Goal: Information Seeking & Learning: Learn about a topic

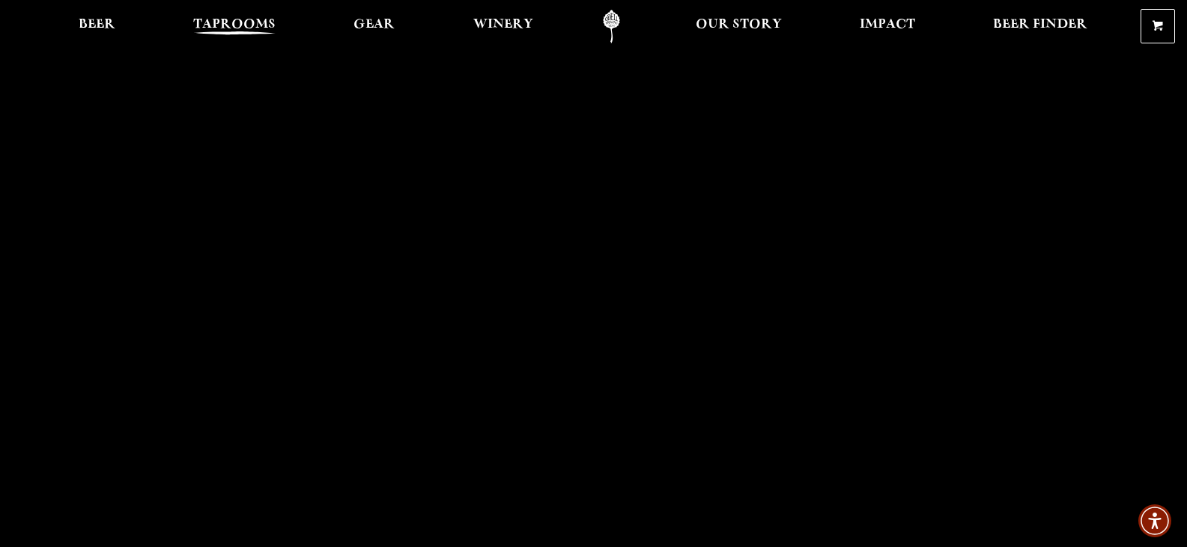
click at [235, 22] on span "Taprooms" at bounding box center [234, 25] width 82 height 12
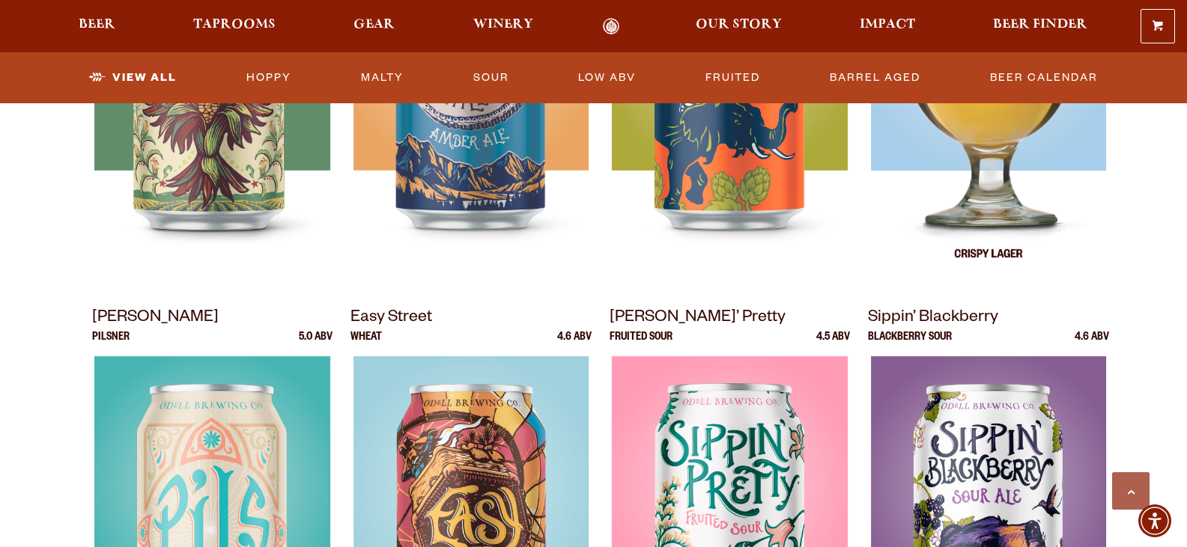
scroll to position [749, 0]
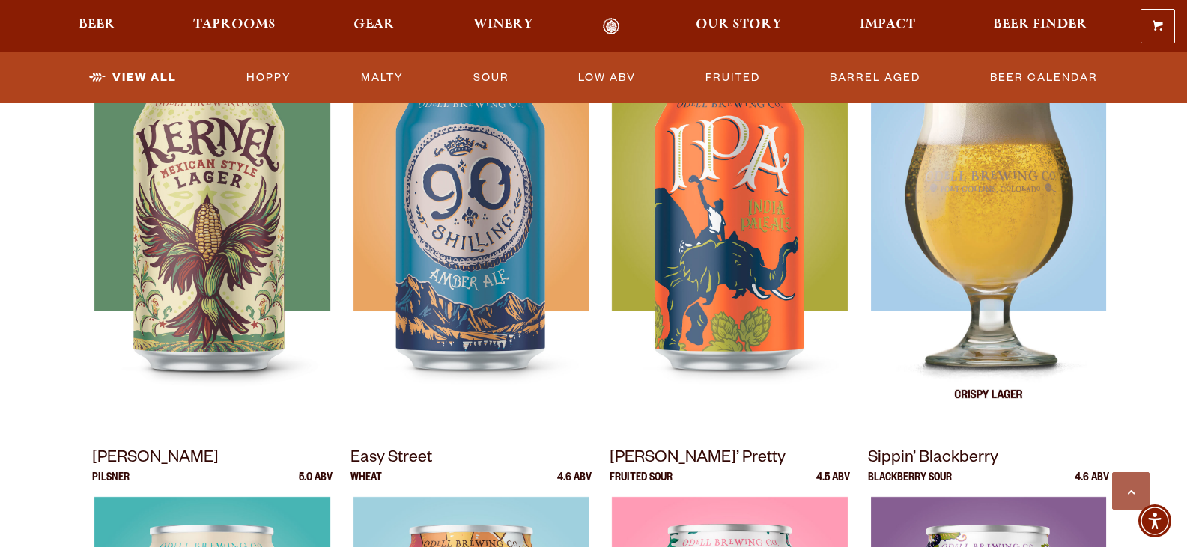
click at [981, 369] on img at bounding box center [988, 241] width 235 height 374
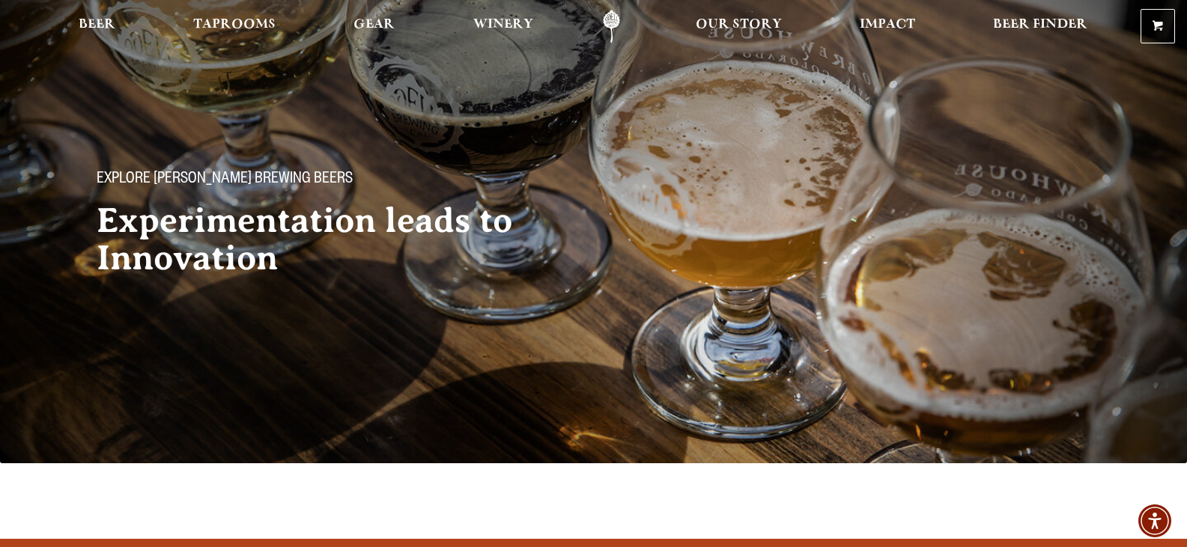
scroll to position [0, 0]
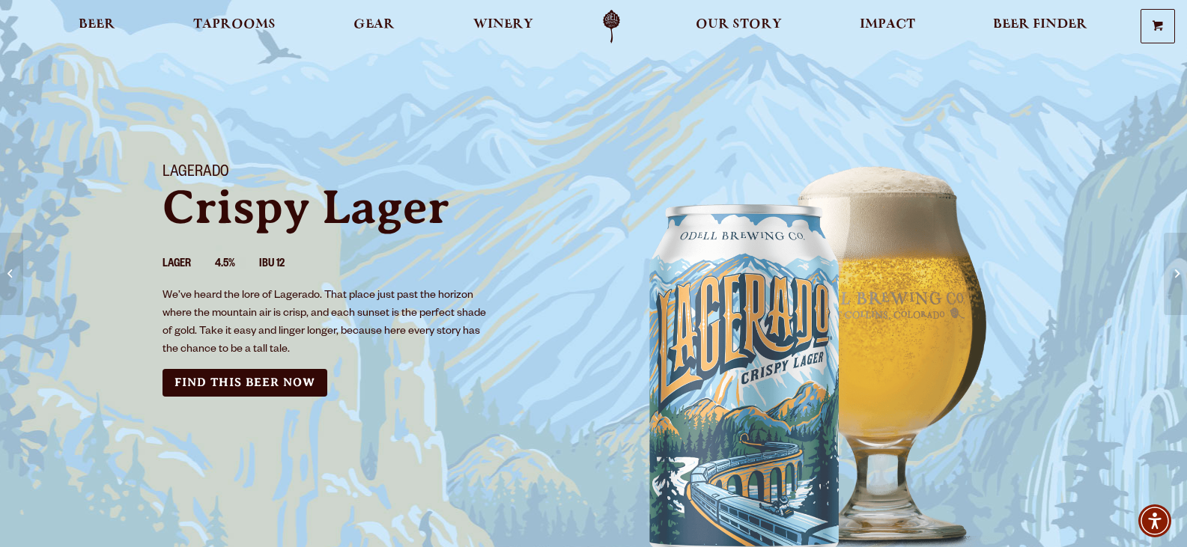
click at [312, 315] on p "We’ve heard the lore of Lagerado. That place just past the horizon where the mo…" at bounding box center [328, 324] width 331 height 72
